Goal: Information Seeking & Learning: Understand process/instructions

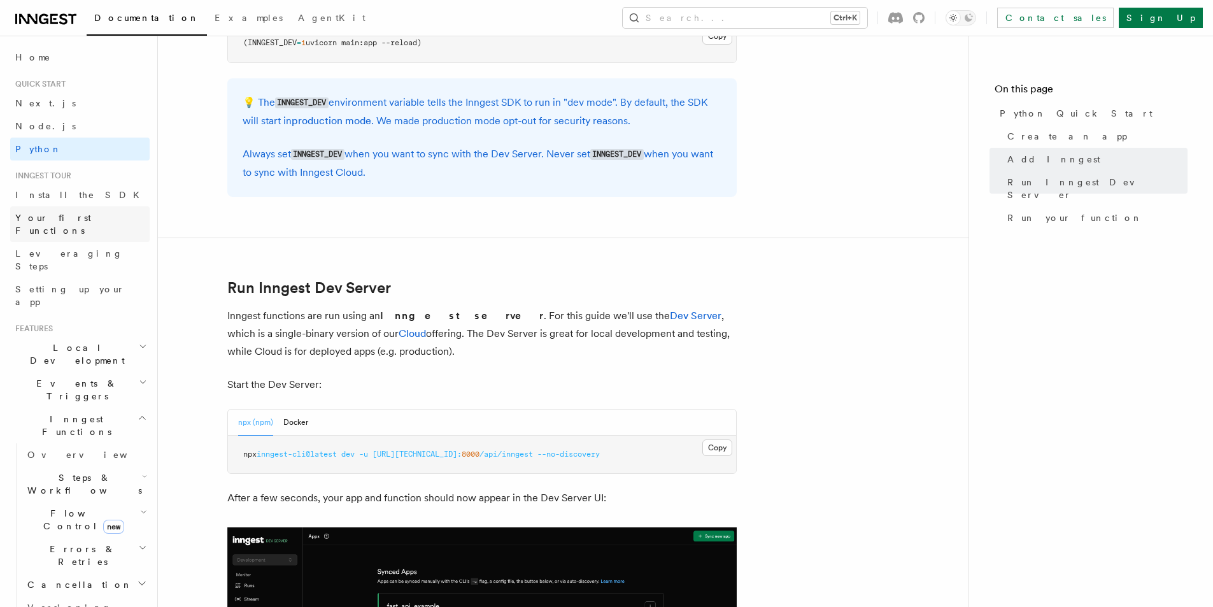
click at [85, 223] on span "Your first Functions" at bounding box center [82, 223] width 134 height 25
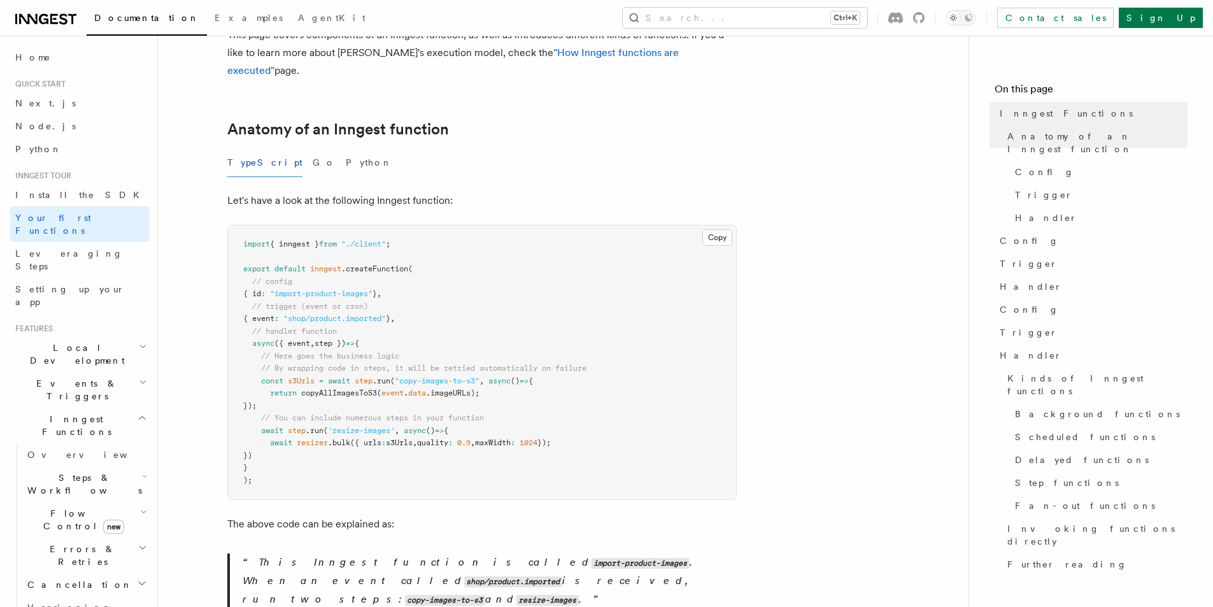
scroll to position [191, 0]
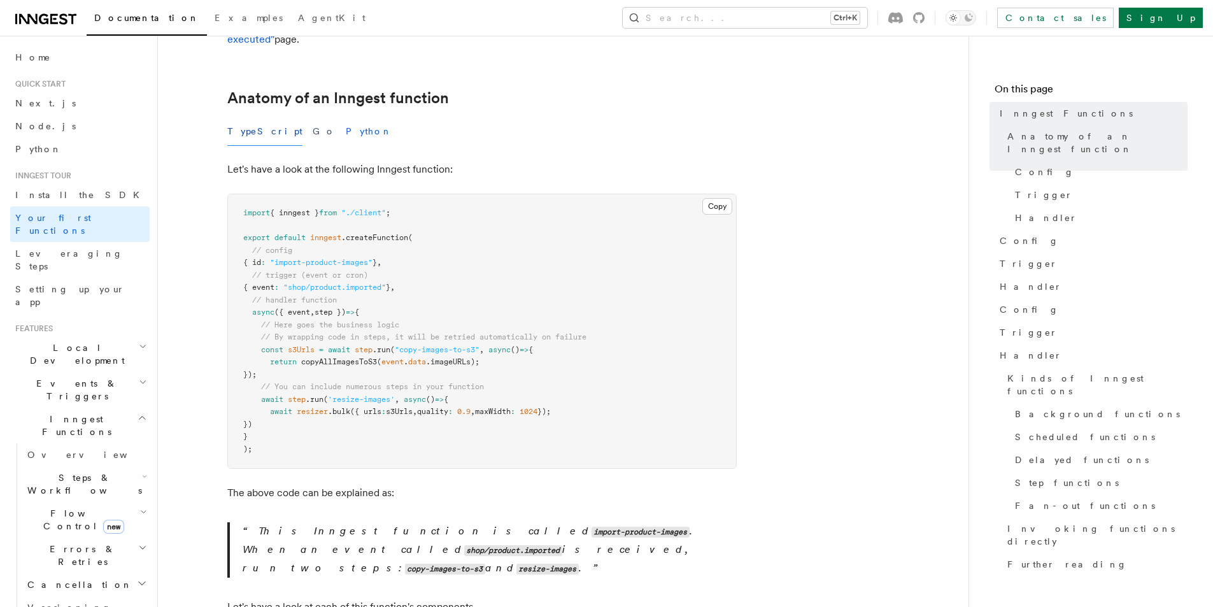
click at [346, 117] on button "Python" at bounding box center [369, 131] width 47 height 29
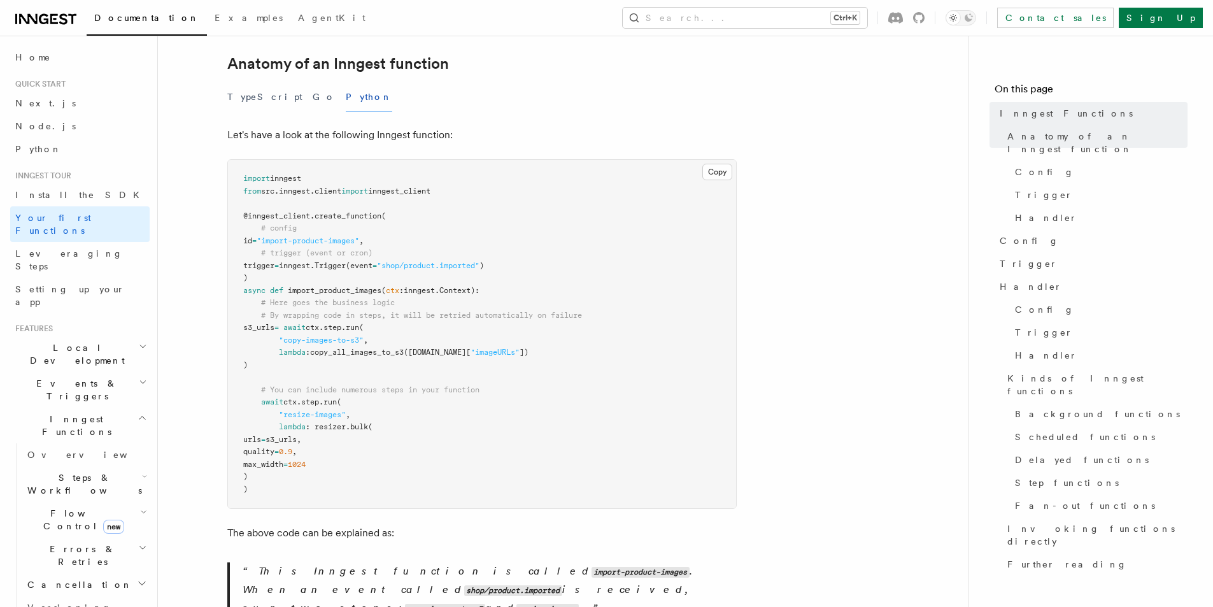
scroll to position [255, 0]
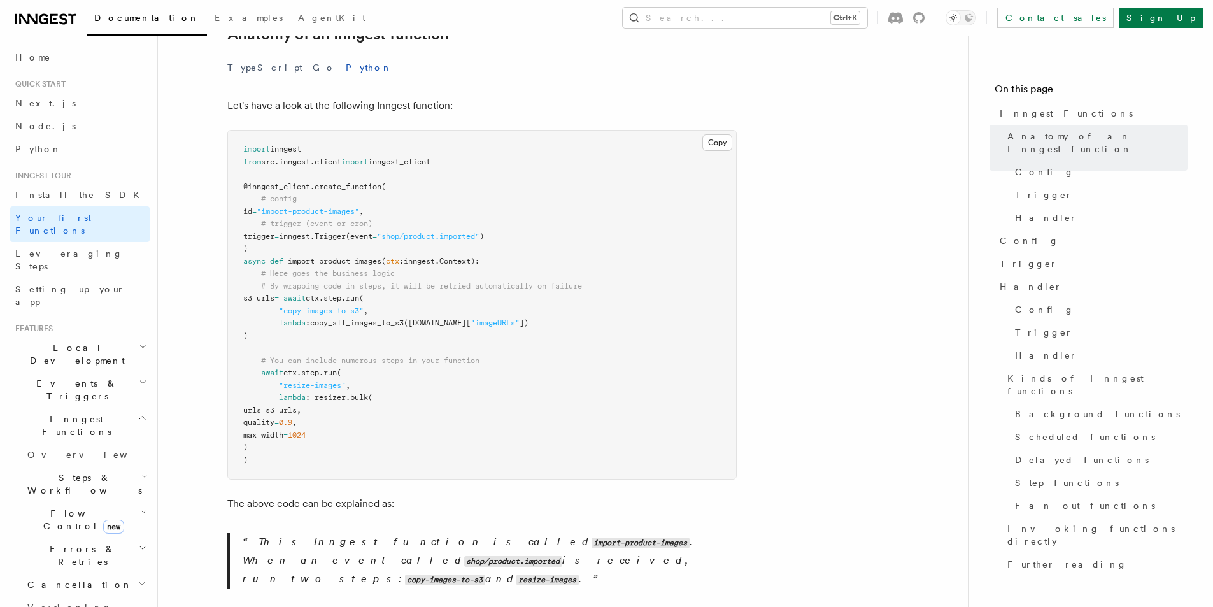
click at [550, 329] on pre "import inngest from src . inngest . client import inngest_client @inngest_clien…" at bounding box center [482, 305] width 508 height 348
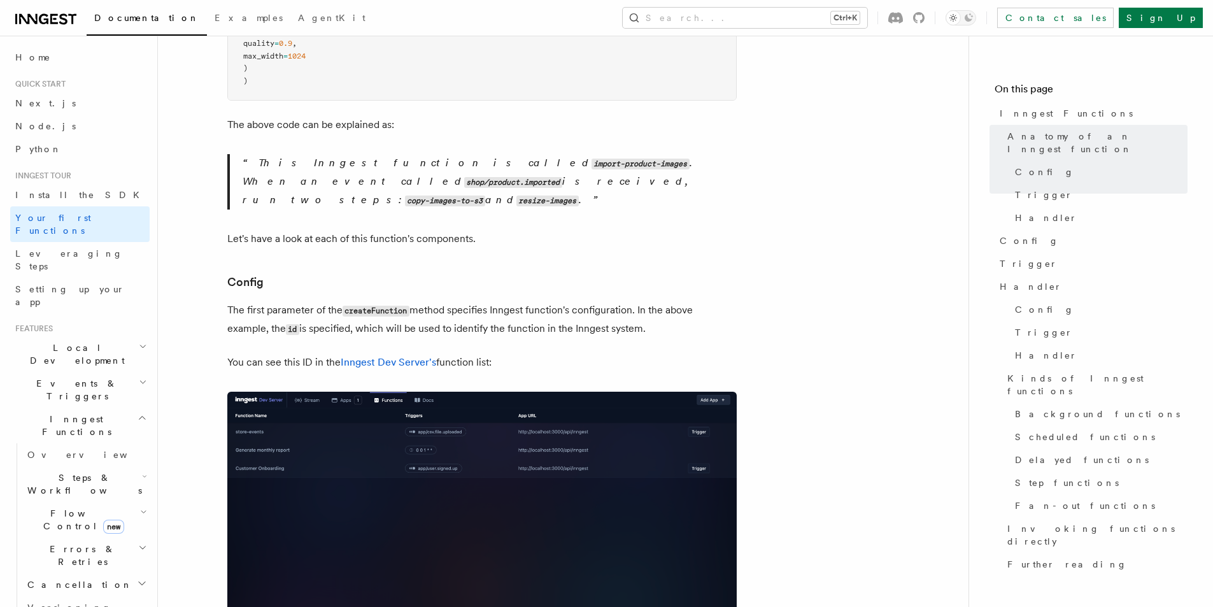
scroll to position [637, 0]
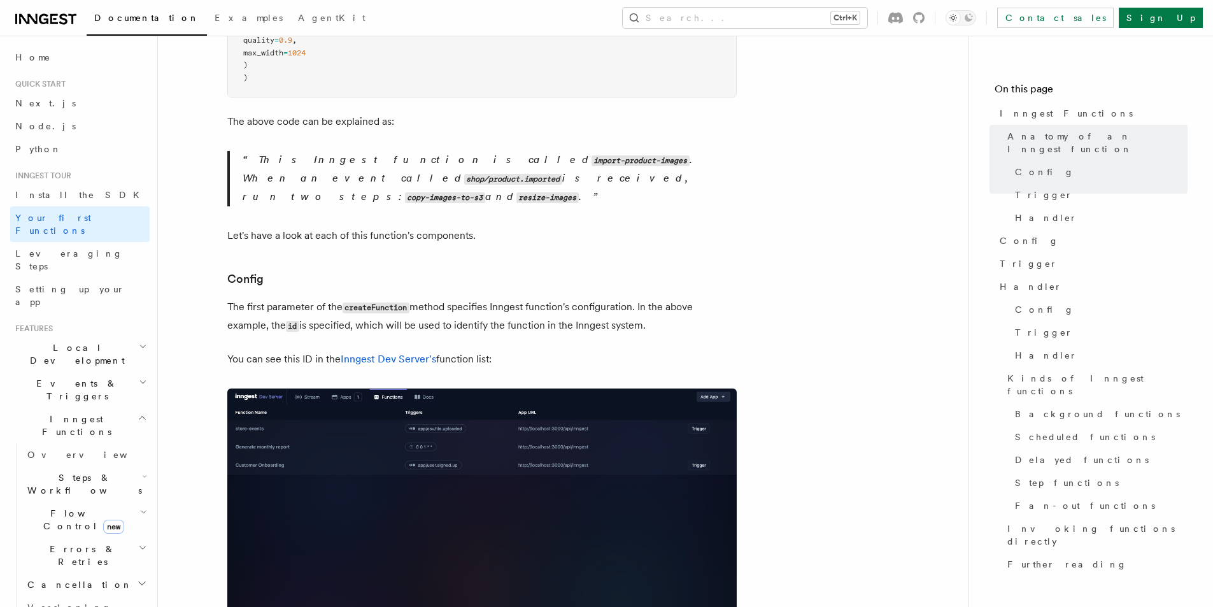
click at [459, 445] on img at bounding box center [482, 540] width 510 height 303
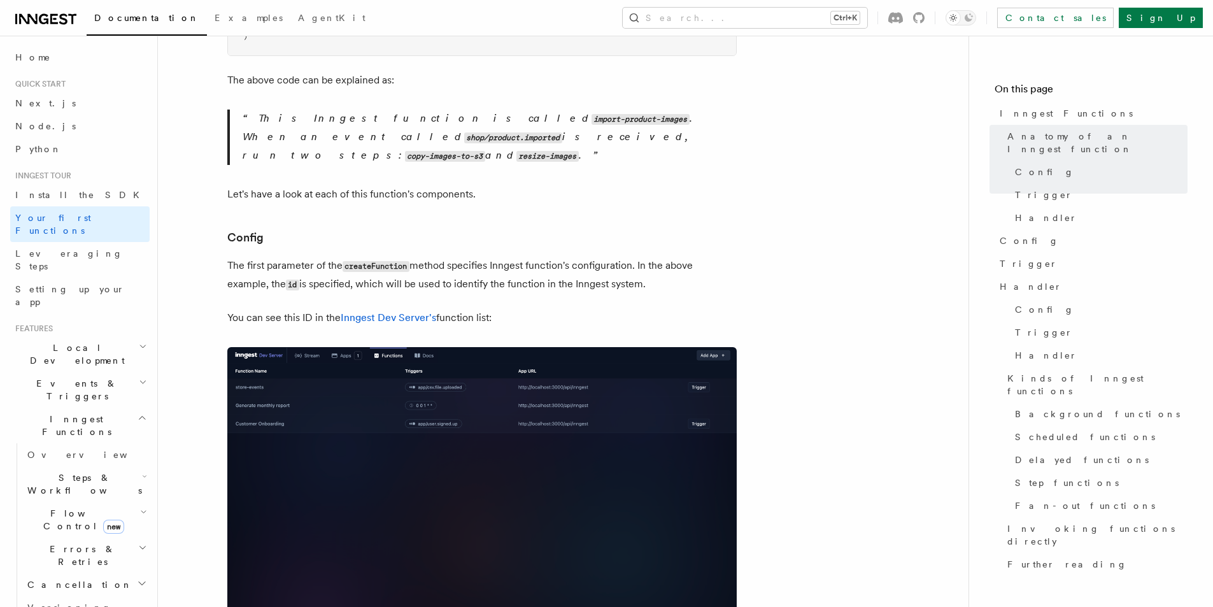
scroll to position [701, 0]
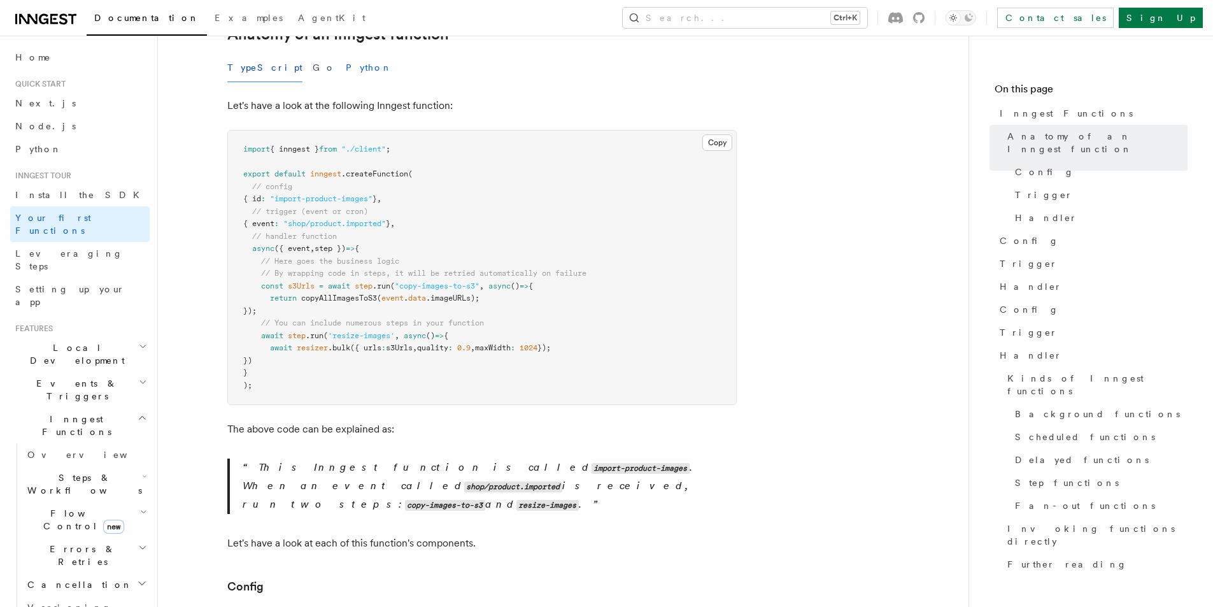
click at [346, 54] on button "Python" at bounding box center [369, 68] width 47 height 29
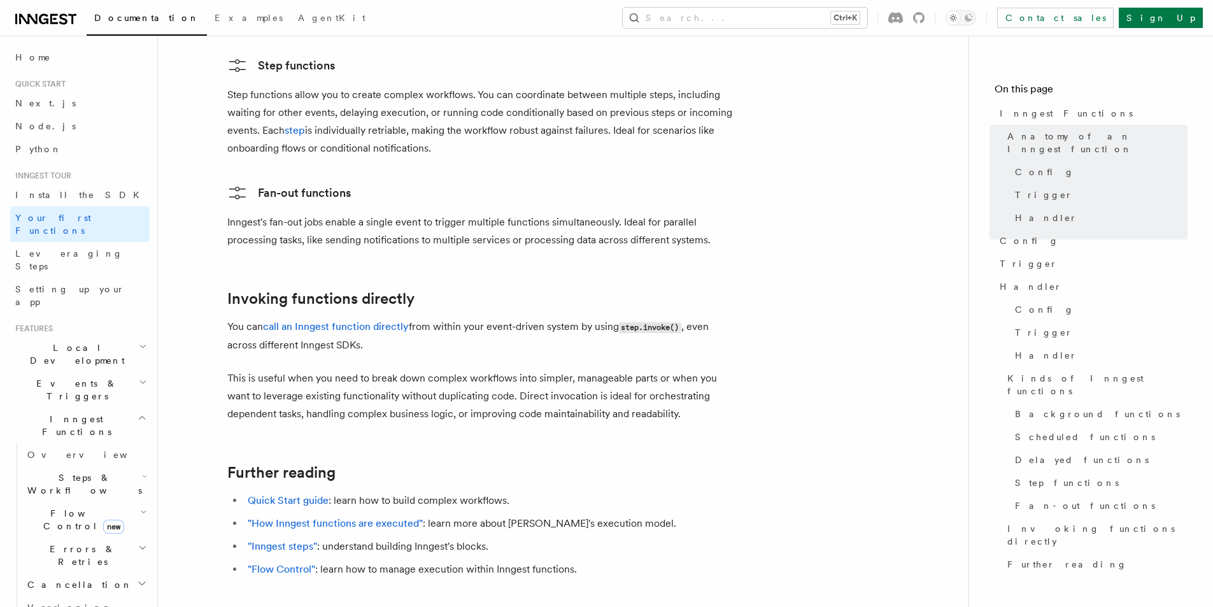
scroll to position [2484, 0]
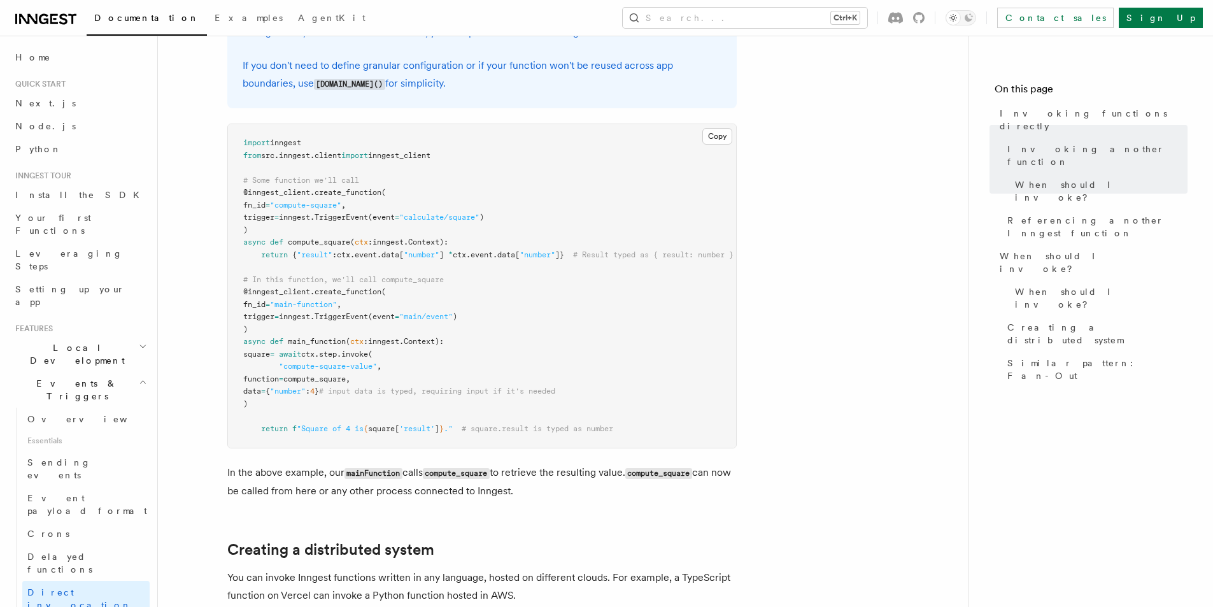
scroll to position [355, 0]
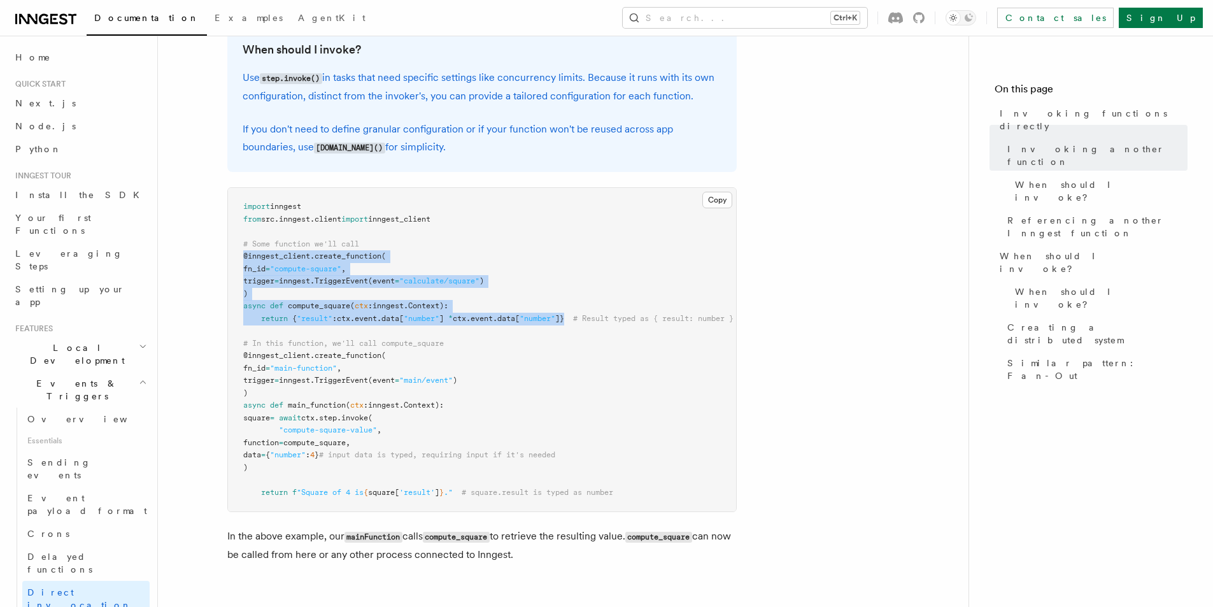
drag, startPoint x: 240, startPoint y: 256, endPoint x: 582, endPoint y: 321, distance: 348.2
click at [582, 321] on pre "import inngest from src . inngest . client import inngest_client # Some functio…" at bounding box center [482, 350] width 508 height 324
click at [582, 317] on pre "import inngest from src . inngest . client import inngest_client # Some functio…" at bounding box center [482, 350] width 508 height 324
copy code "@inngest_client . create_function ( fn_id = "compute-square" , trigger = innges…"
